Goal: Task Accomplishment & Management: Manage account settings

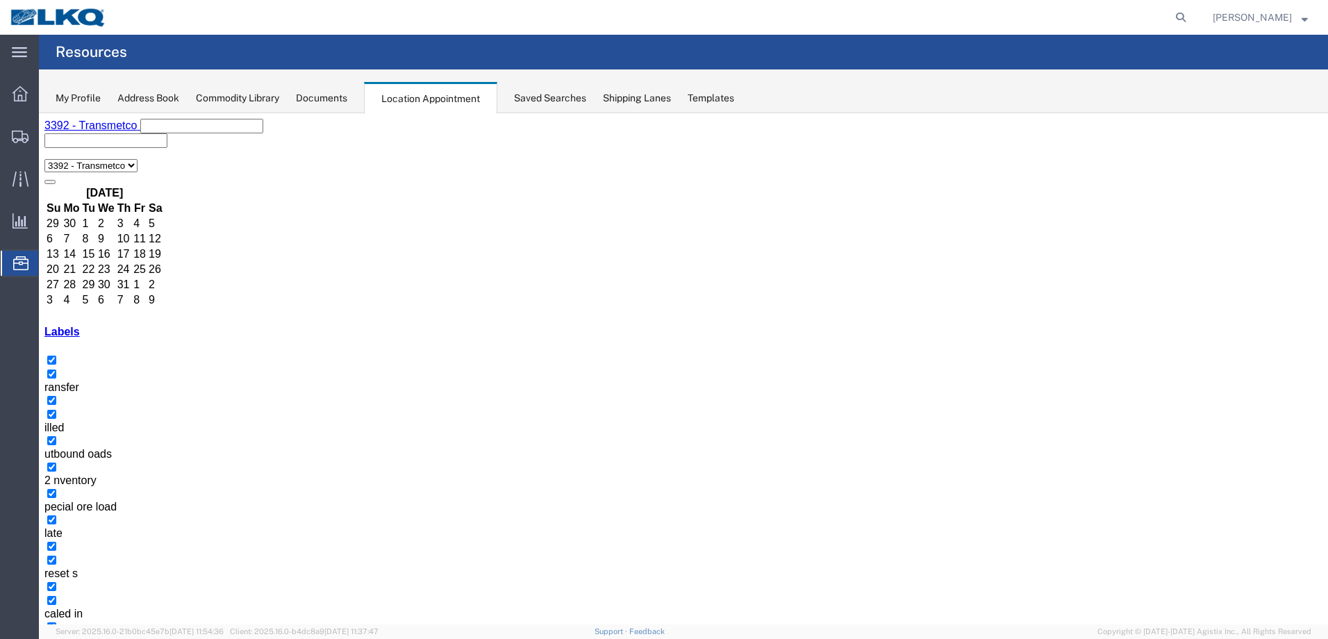
scroll to position [87, 0]
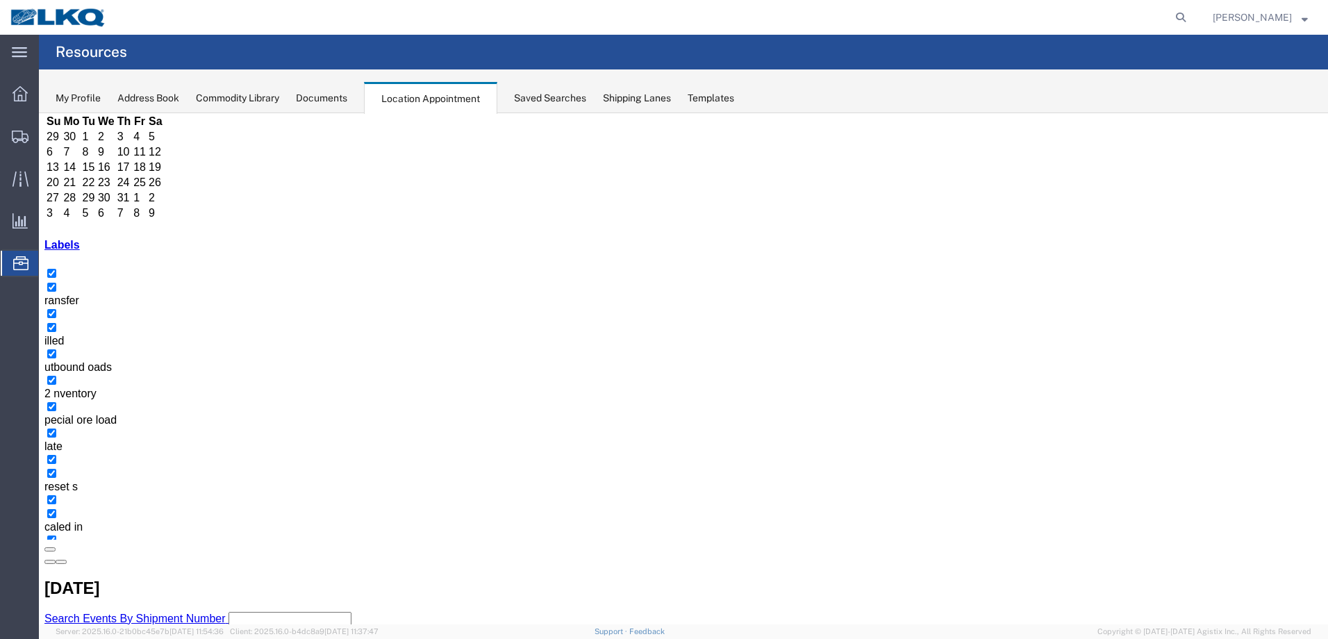
select select "1"
select select
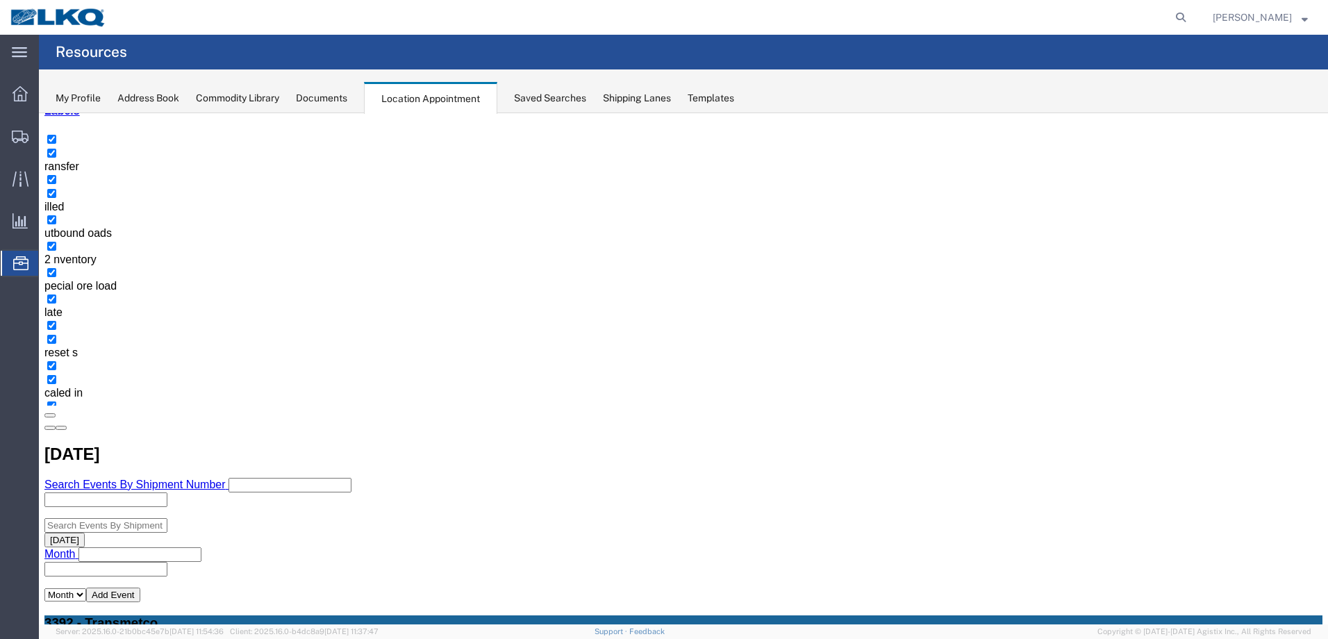
scroll to position [258, 0]
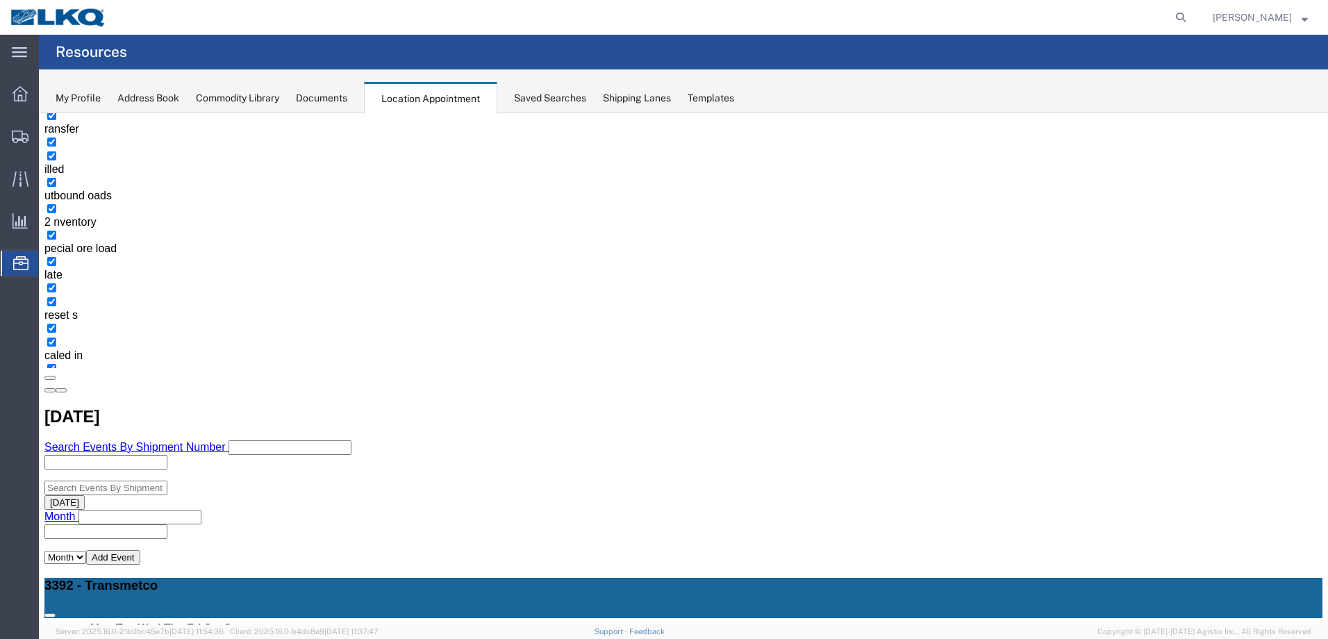
select select "1"
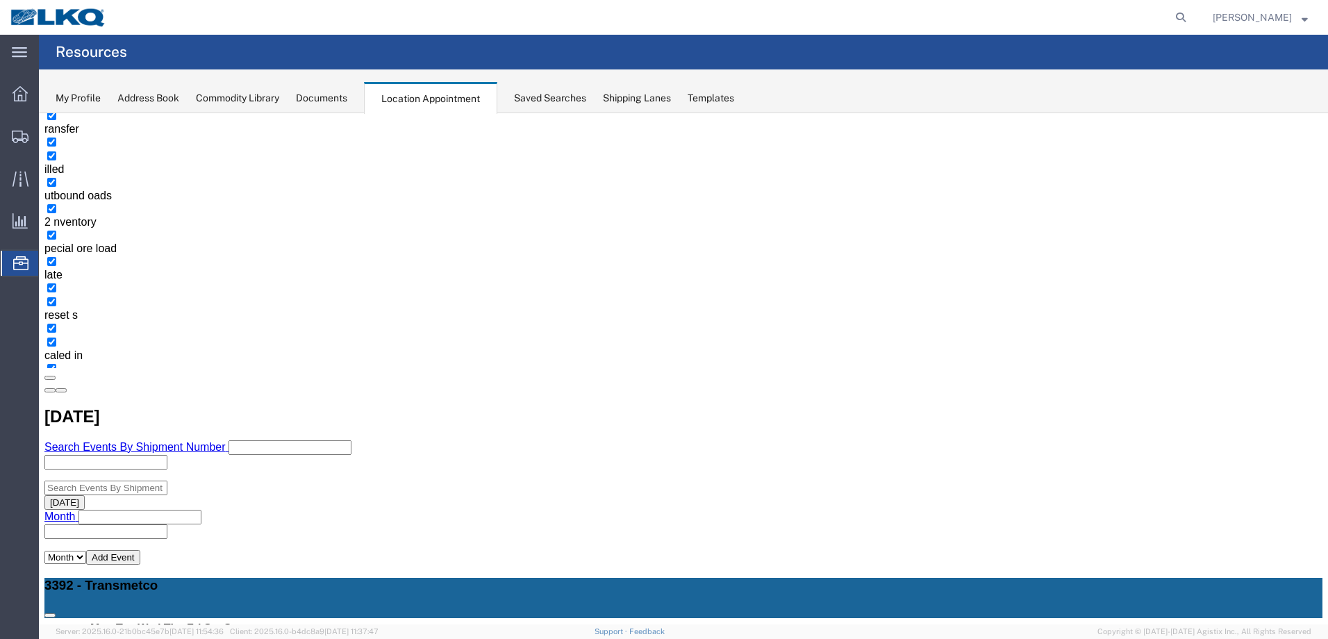
select select
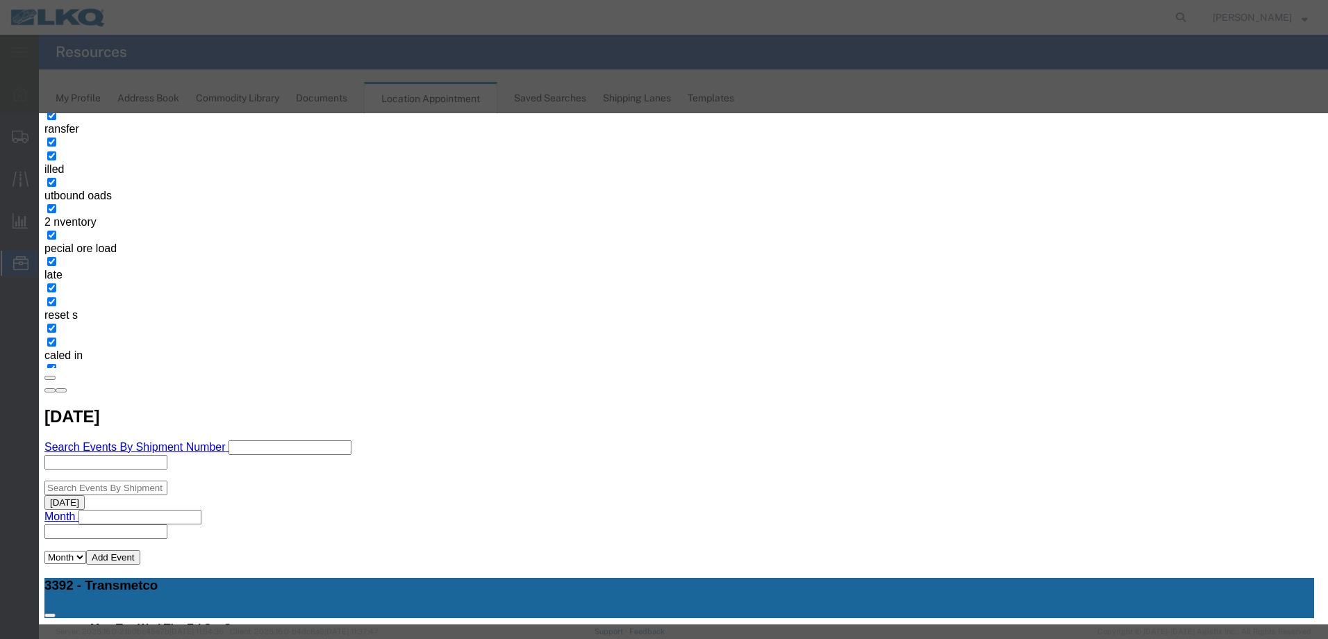
type input "t"
type input "S"
type input "T30847- Service Aluminum- Skidded"
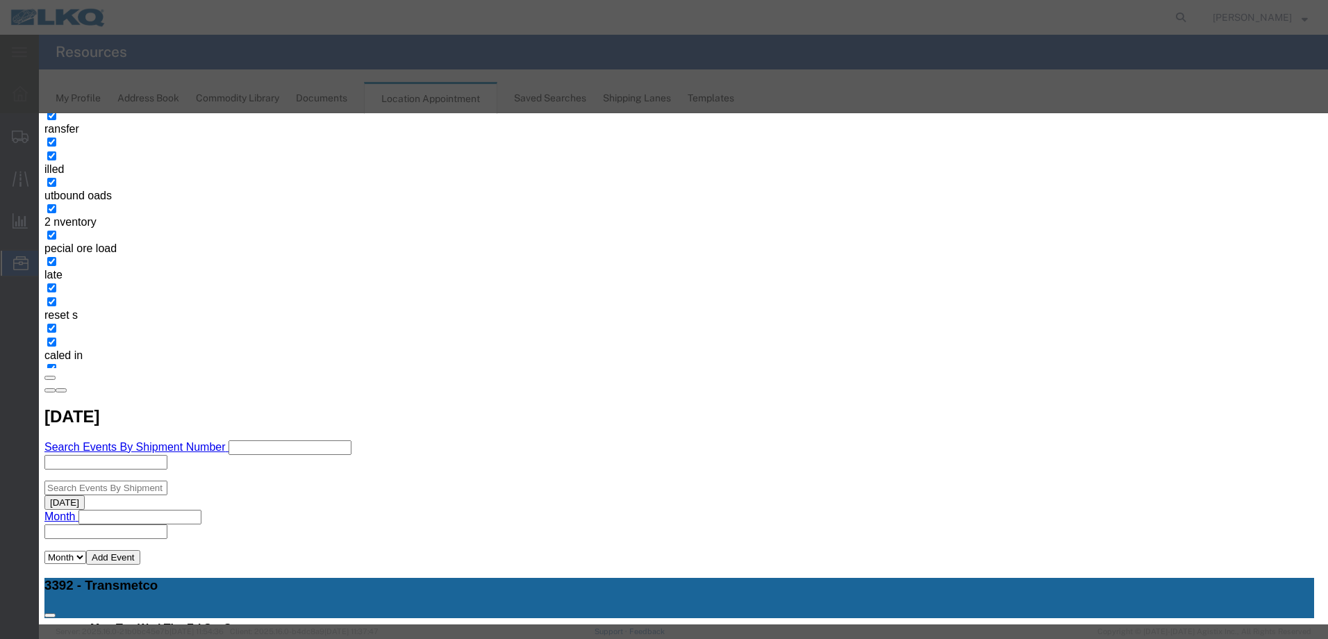
type input "7:00 AM"
type input "th"
select select "23"
drag, startPoint x: 644, startPoint y: 210, endPoint x: 469, endPoint y: 213, distance: 175.0
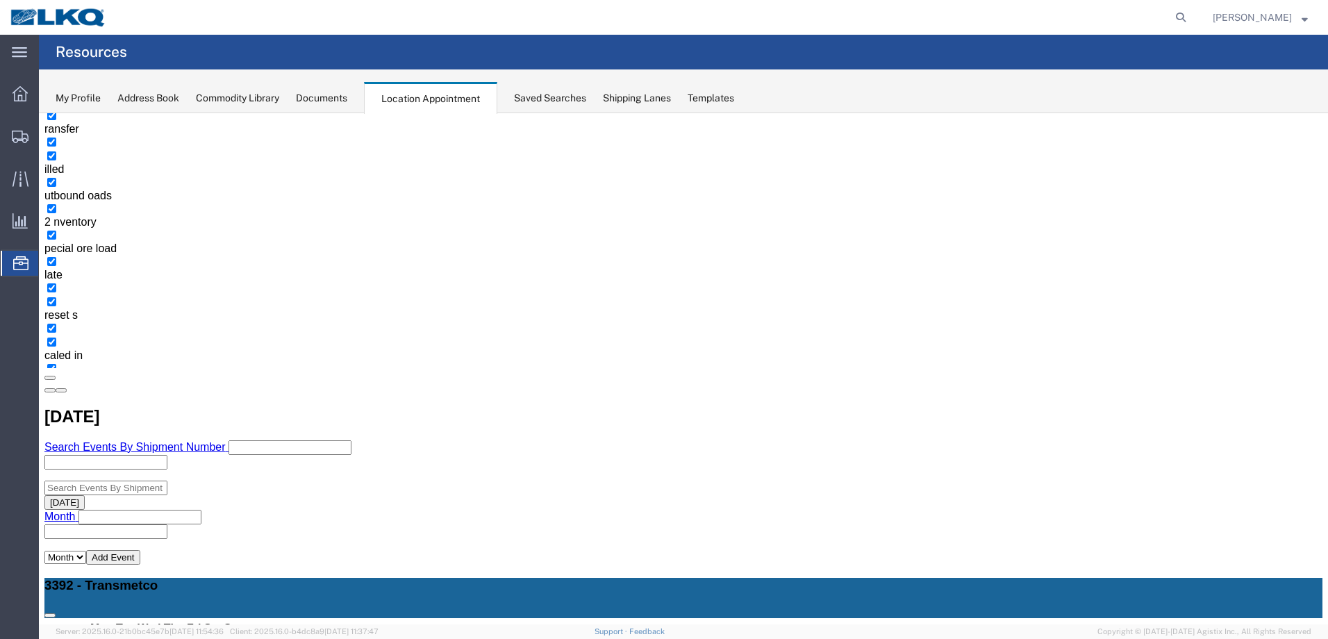
scroll to position [0, 0]
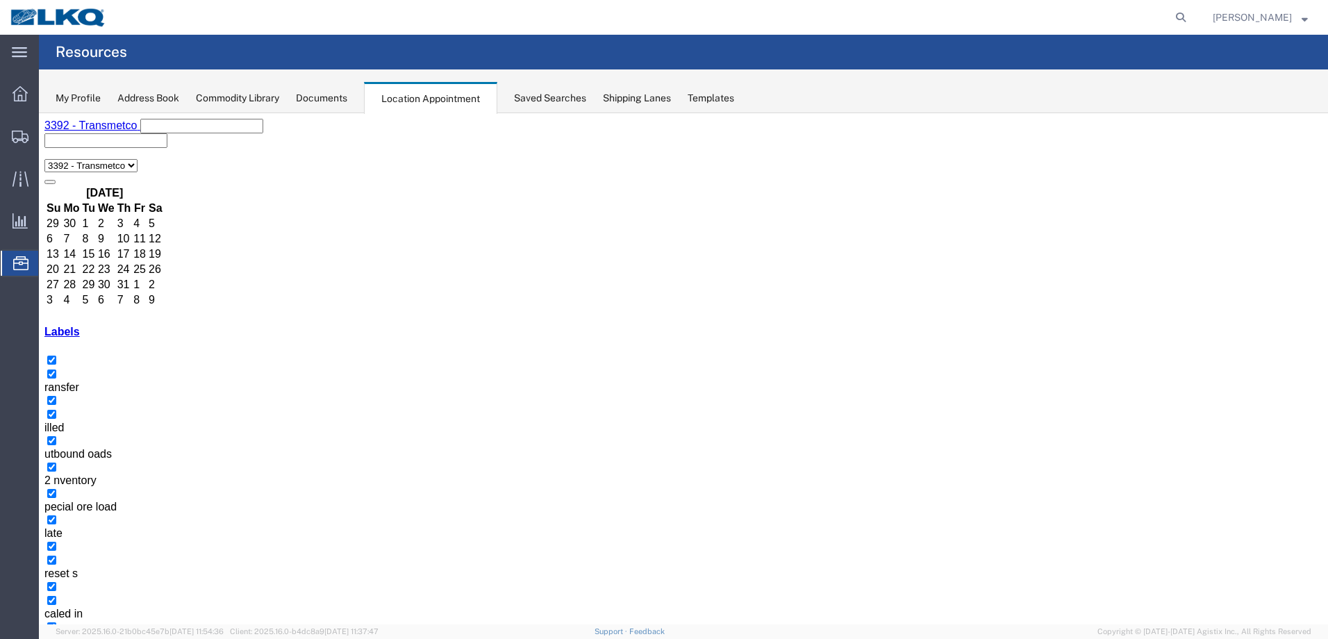
select select "1"
select select
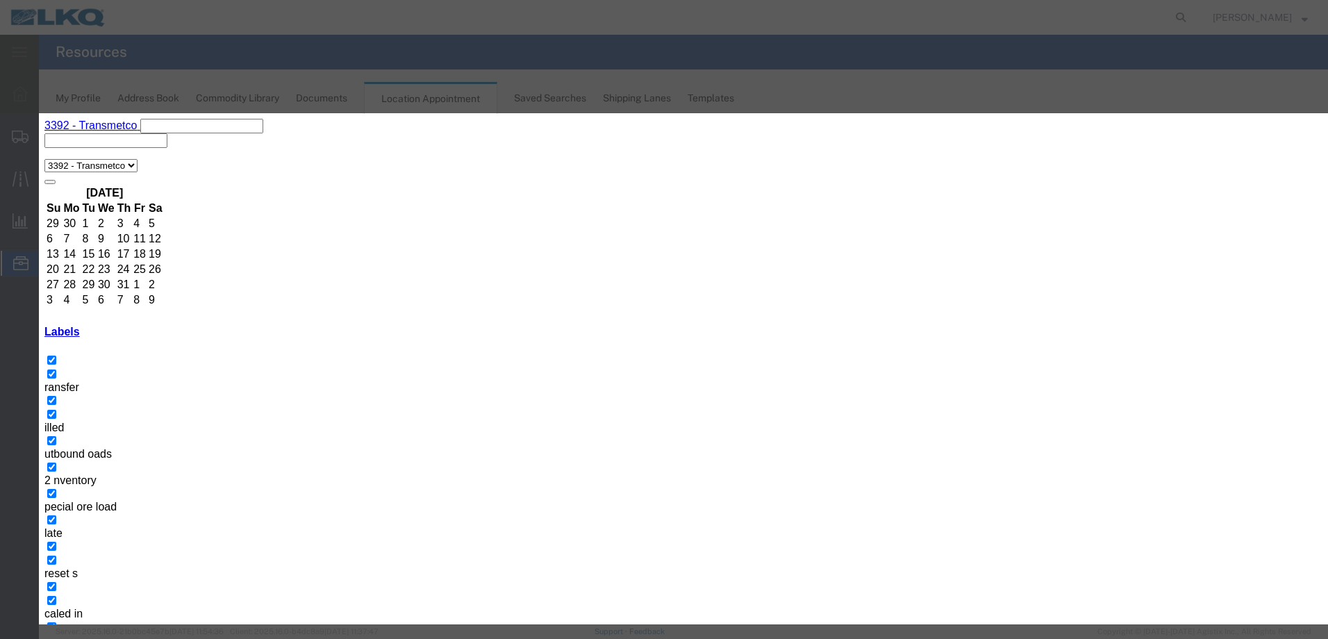
paste input "T30847- Service Aluminum- Skidded"
type input "T30847- Service Aluminum- Skidded"
type input "7:00 AM"
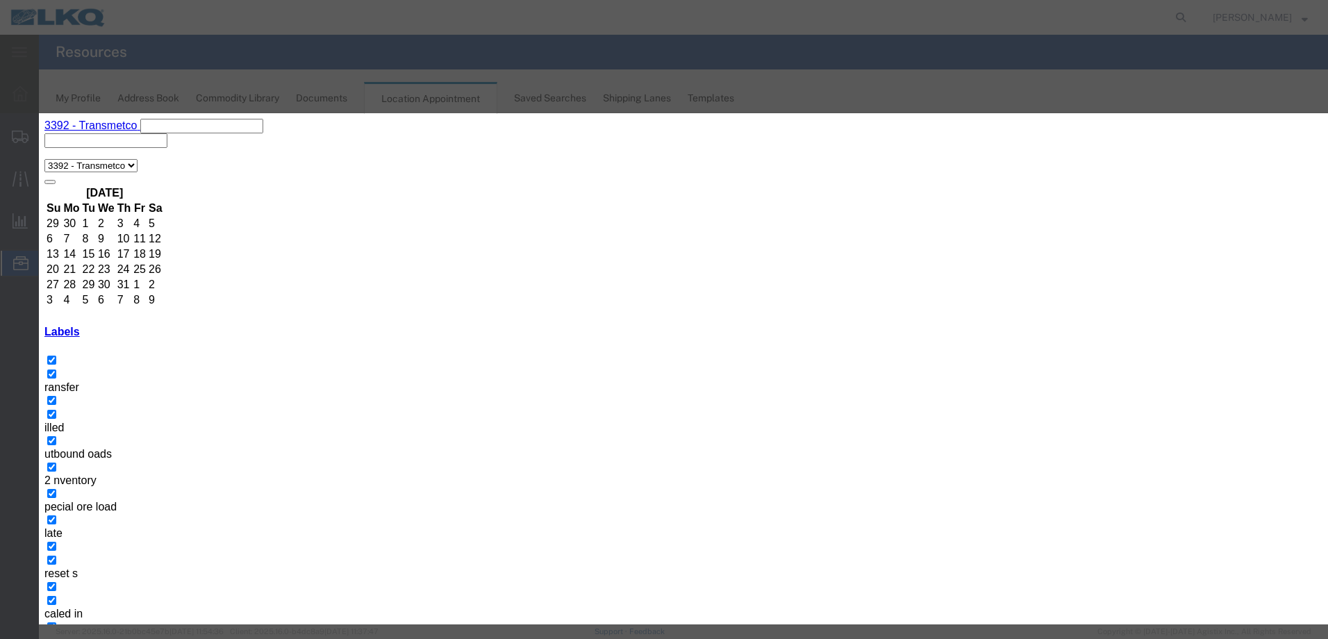
type input "th"
select select "23"
drag, startPoint x: 735, startPoint y: 431, endPoint x: 737, endPoint y: 447, distance: 16.1
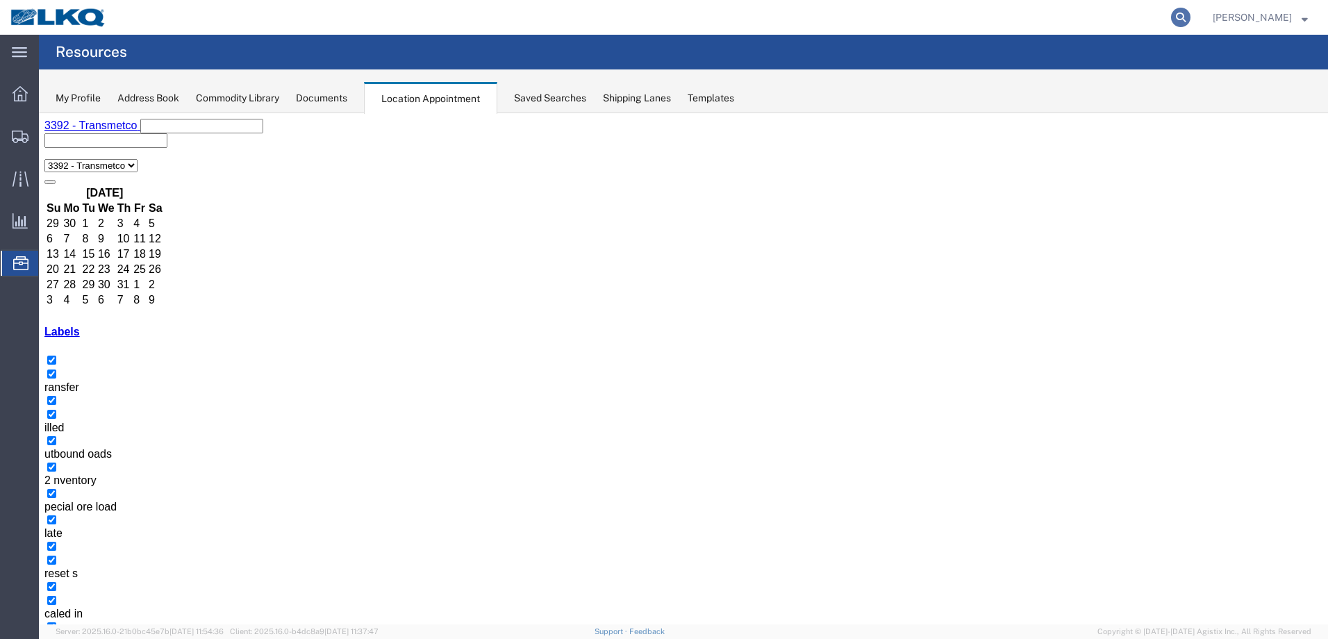
click at [1190, 17] on icon at bounding box center [1180, 17] width 19 height 19
click at [1067, 22] on input "search" at bounding box center [960, 17] width 422 height 33
paste input "T31311"
type input "T31311"
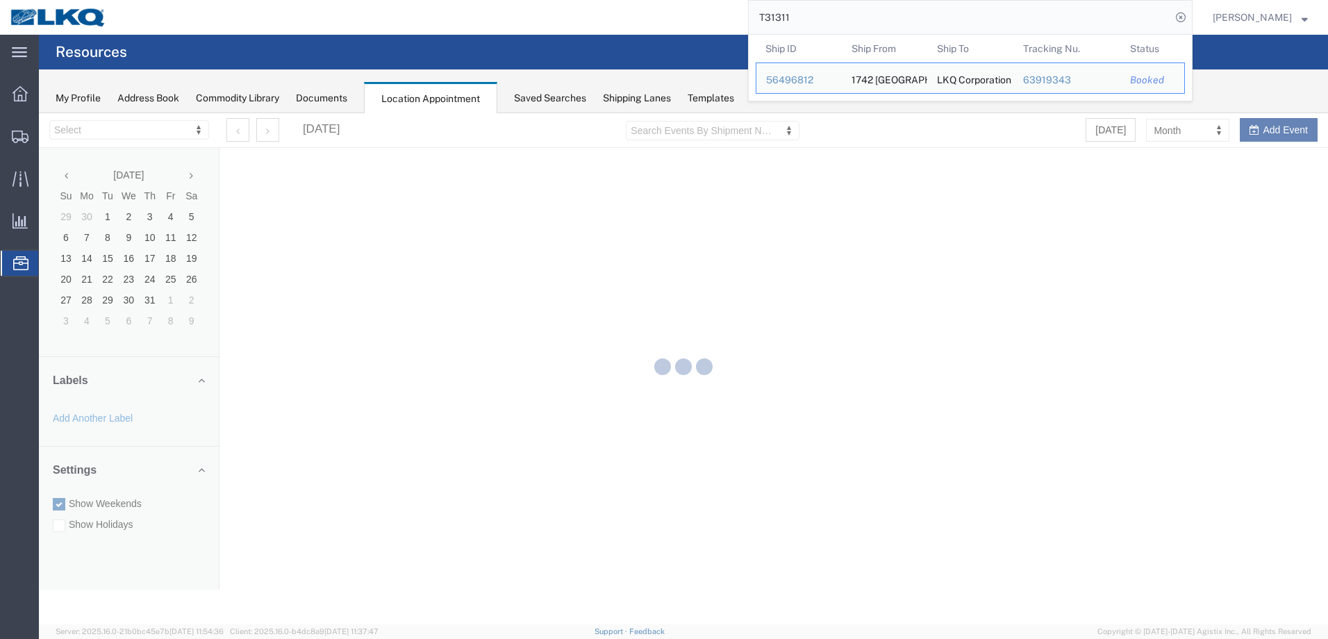
select select "28018"
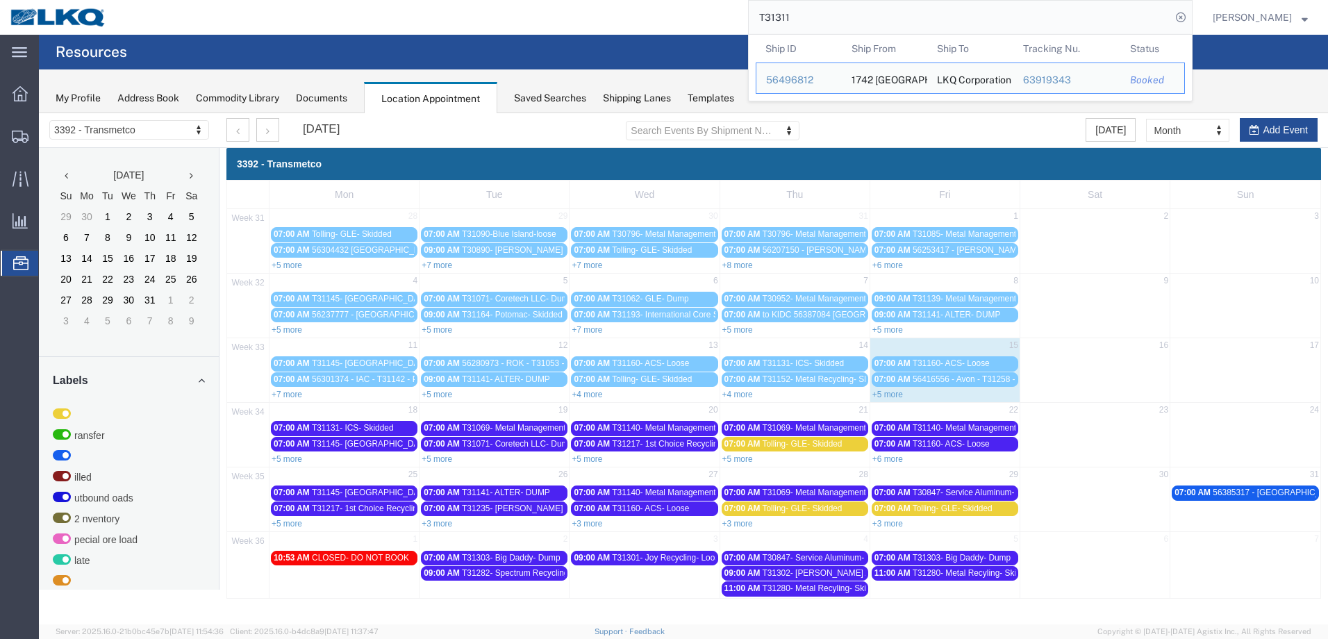
drag, startPoint x: 840, startPoint y: 26, endPoint x: 675, endPoint y: 22, distance: 165.3
click at [675, 22] on div "T31311 Ship ID Ship From Ship To Tracking Nu. Status Ship ID 56496812 Ship From…" at bounding box center [655, 17] width 1076 height 35
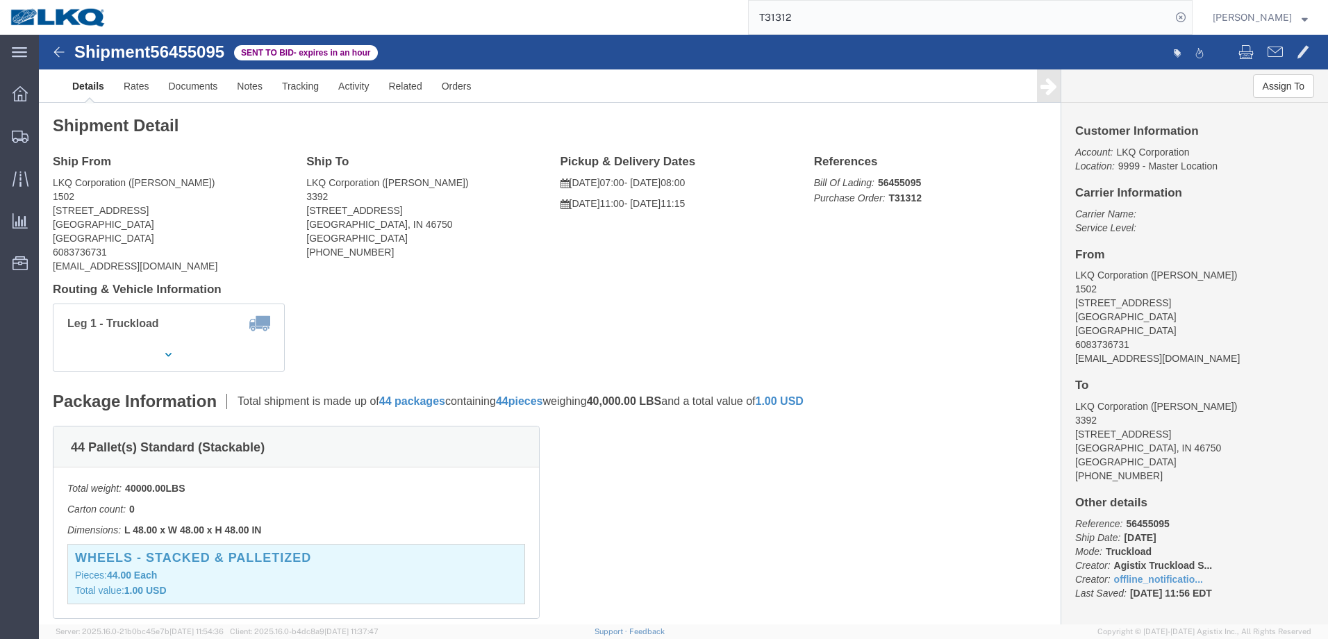
click at [843, 21] on input "T31312" at bounding box center [960, 17] width 422 height 33
type input "T31314"
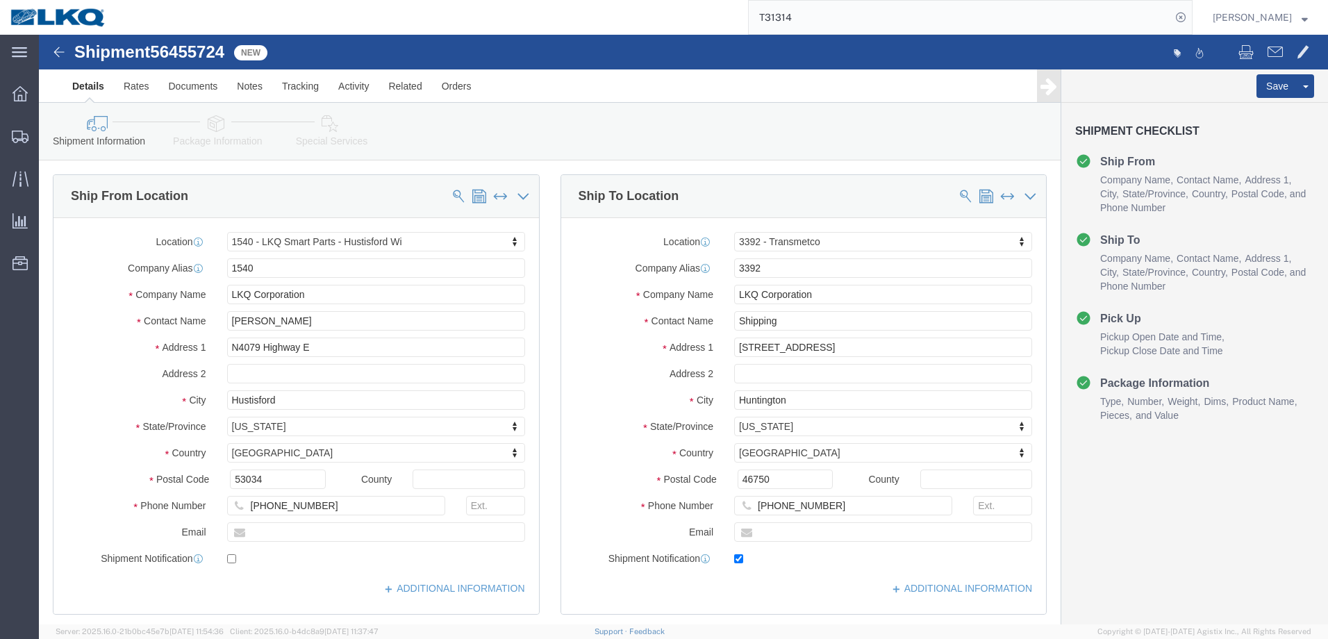
select select "27562"
select select "28018"
click at [831, 17] on input "T31314" at bounding box center [960, 17] width 422 height 33
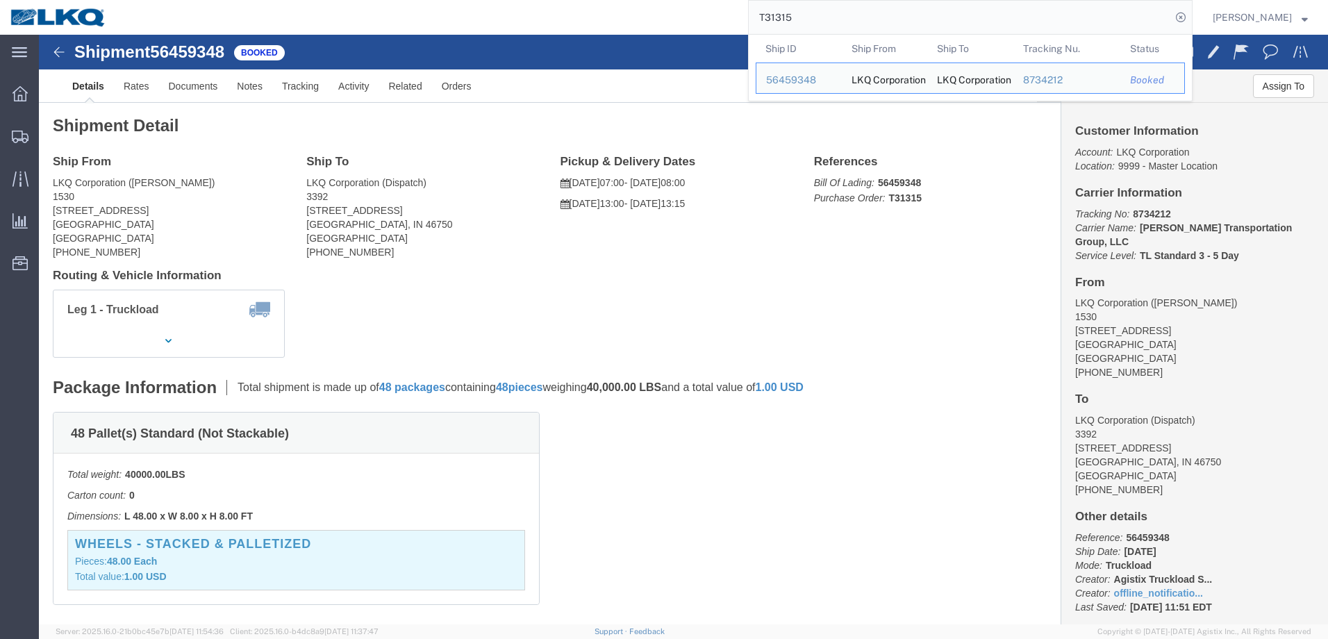
drag, startPoint x: 813, startPoint y: 2, endPoint x: 846, endPoint y: 22, distance: 38.0
click at [846, 22] on input "T31315" at bounding box center [960, 17] width 422 height 33
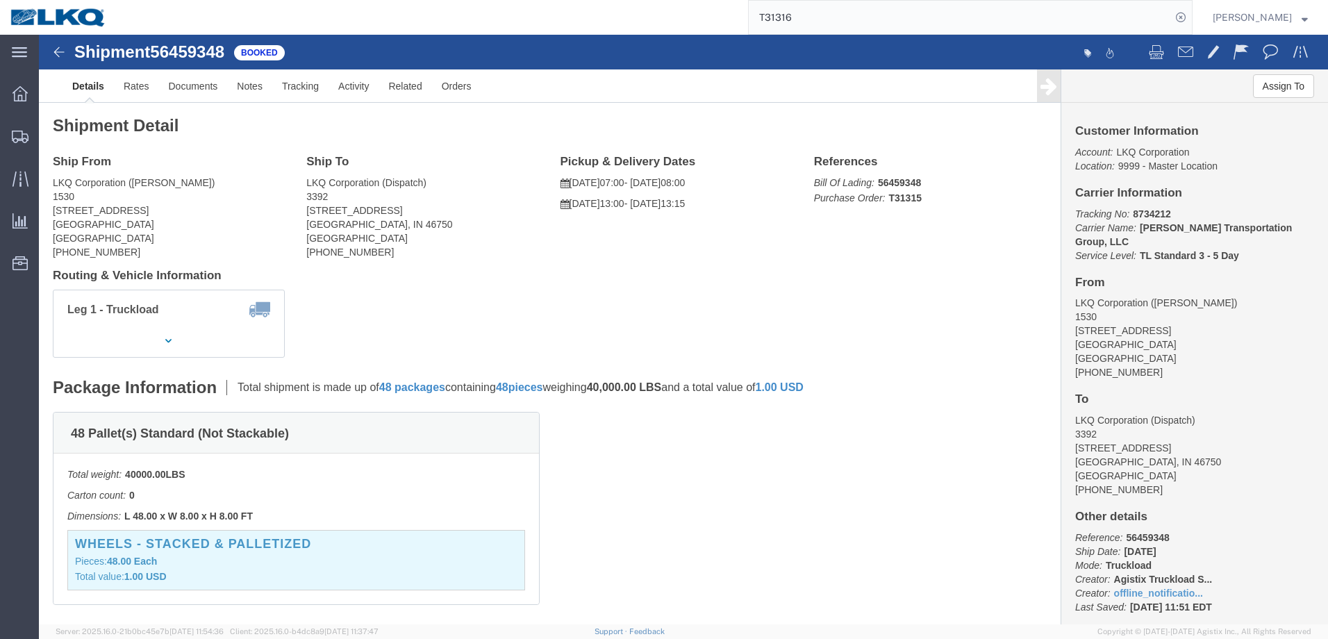
click at [822, 21] on input "T31316" at bounding box center [960, 17] width 422 height 33
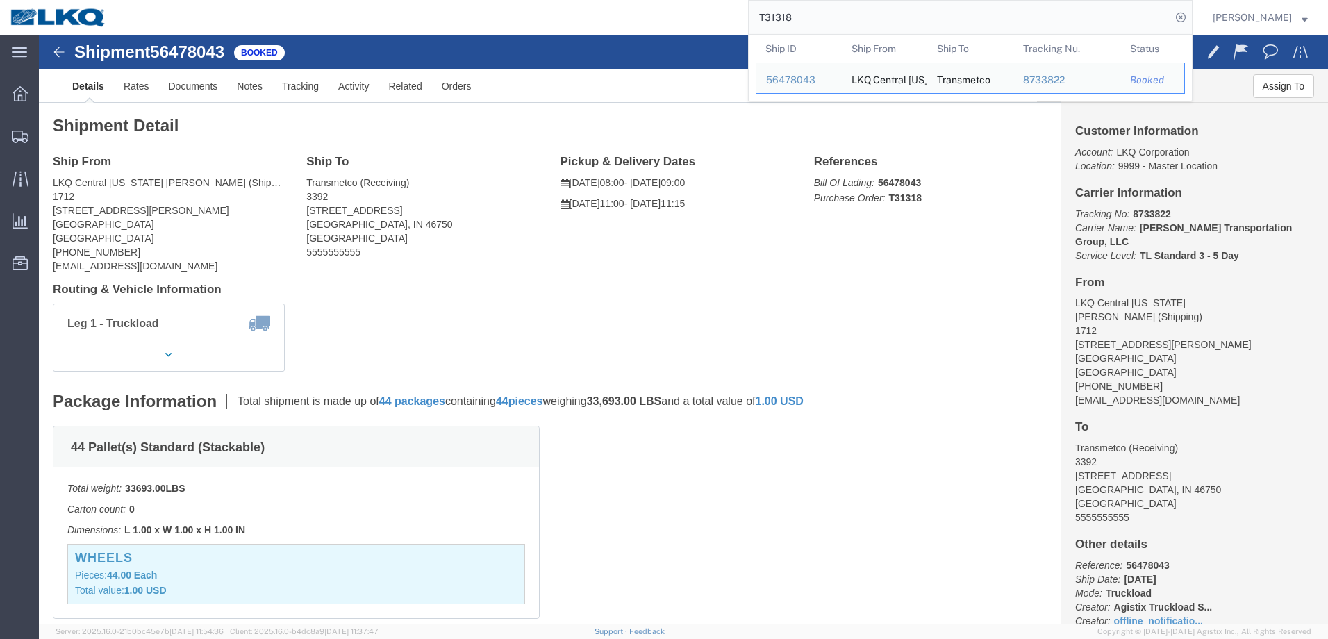
click at [842, 16] on input "T31318" at bounding box center [960, 17] width 422 height 33
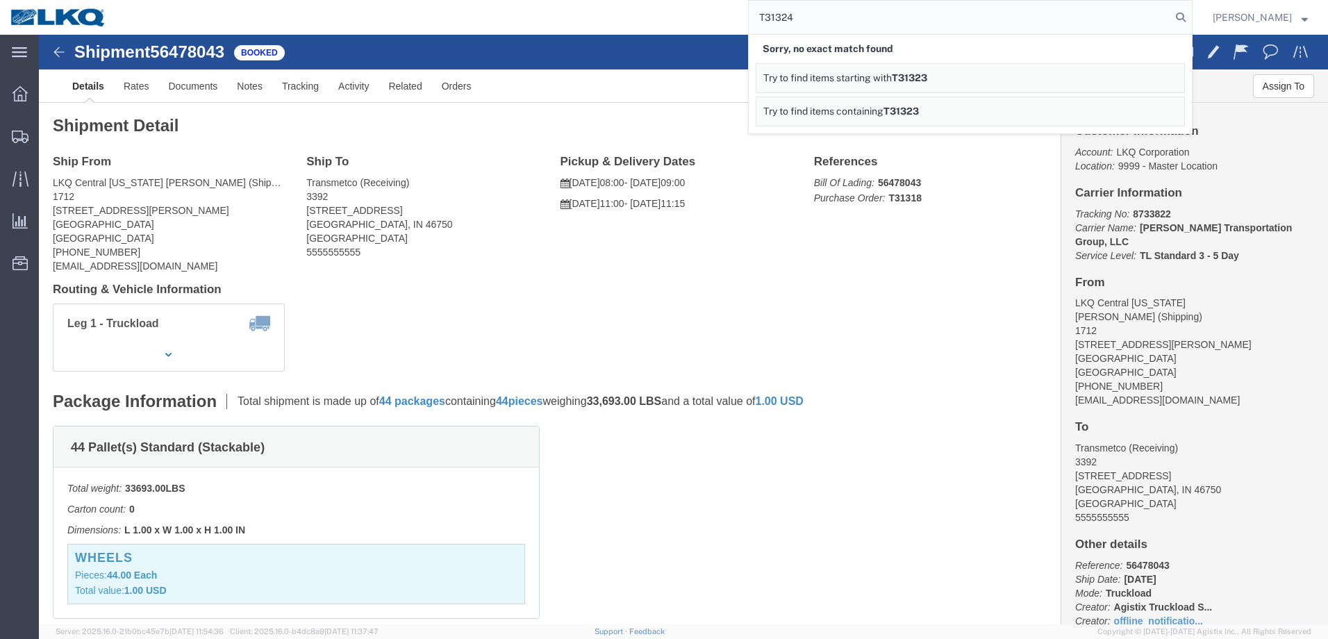
type input "T31324"
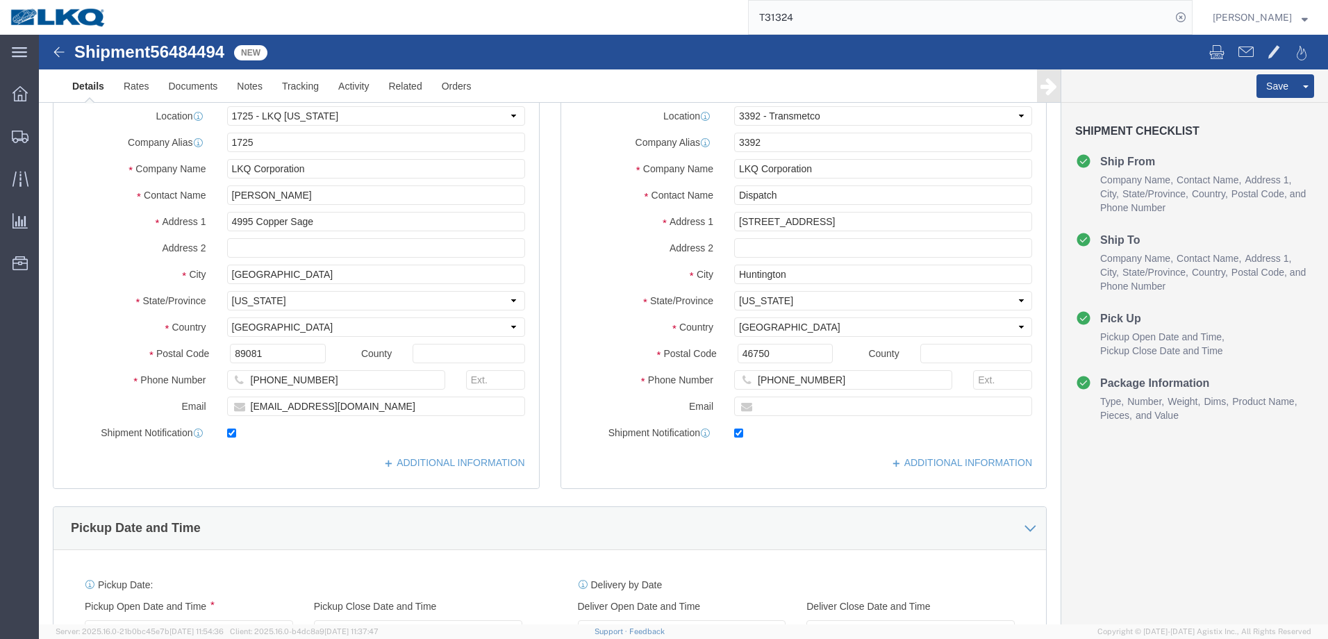
select select "27602"
select select "28018"
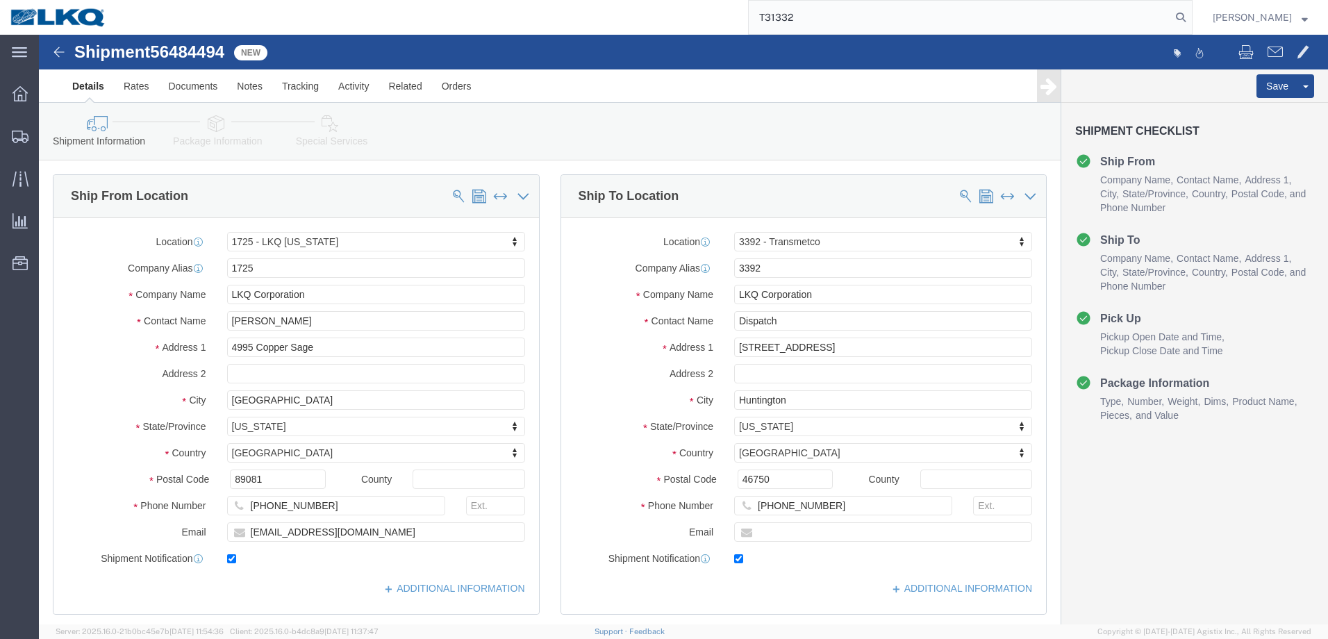
type input "T31332"
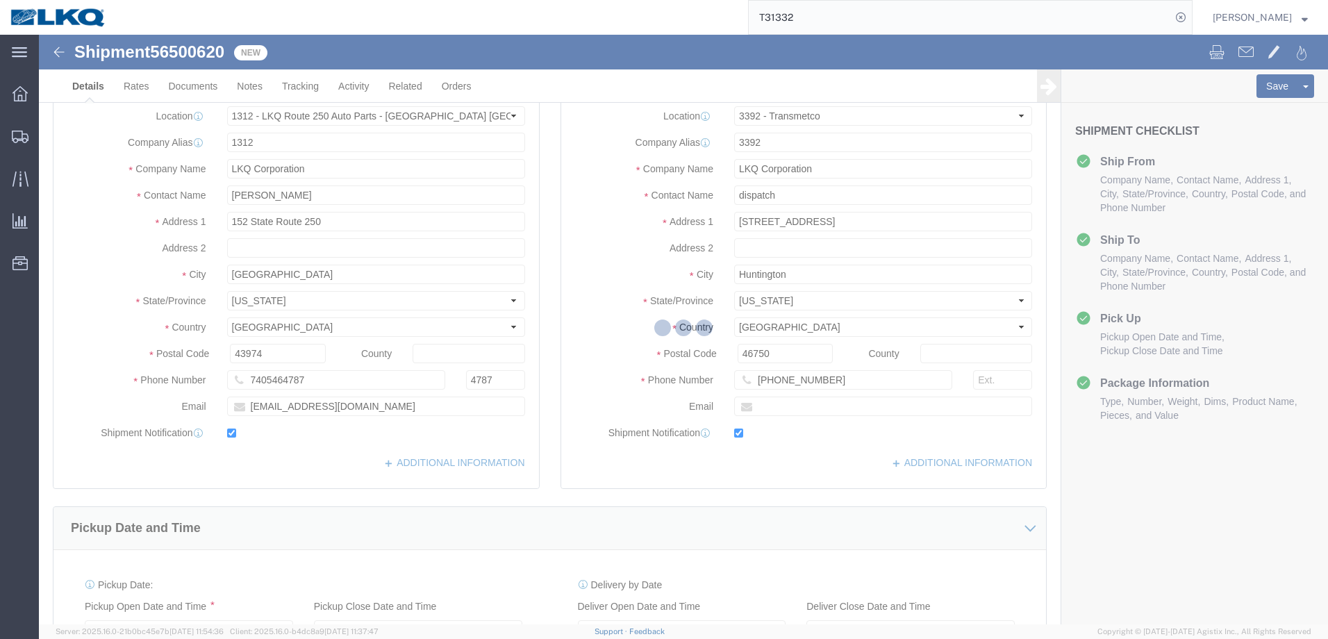
select select "27494"
select select "28018"
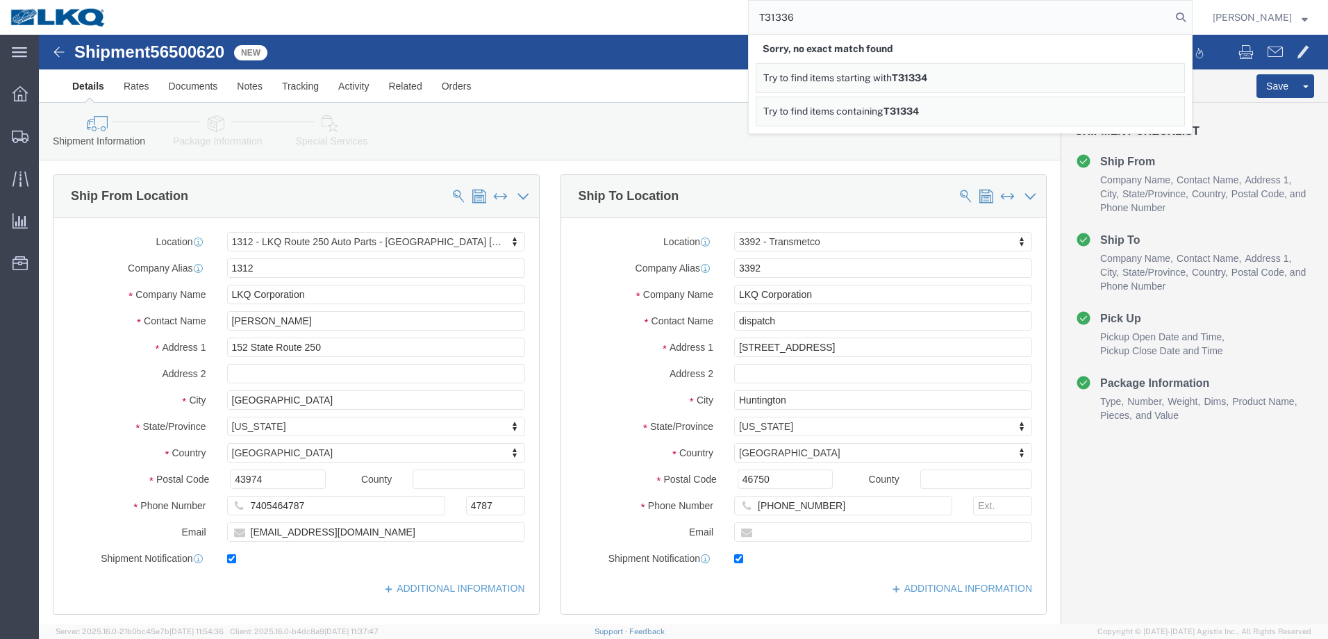
type input "T31336"
